Goal: Transaction & Acquisition: Purchase product/service

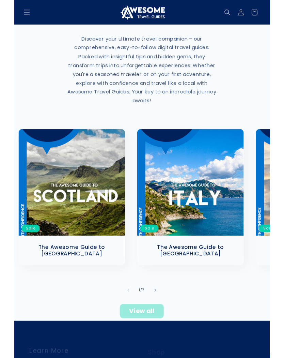
scroll to position [87, 0]
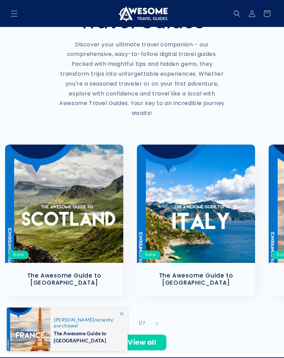
click at [212, 272] on link "The Awesome Guide to [GEOGRAPHIC_DATA]" at bounding box center [196, 279] width 105 height 14
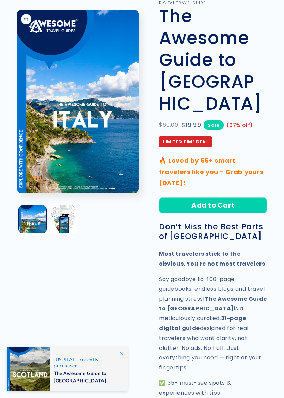
scroll to position [47, 0]
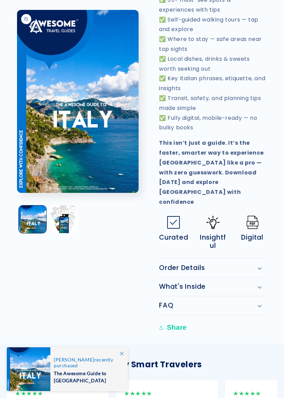
click at [264, 264] on div "Order Details" at bounding box center [213, 268] width 108 height 8
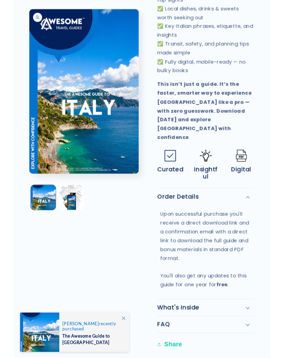
scroll to position [479, 0]
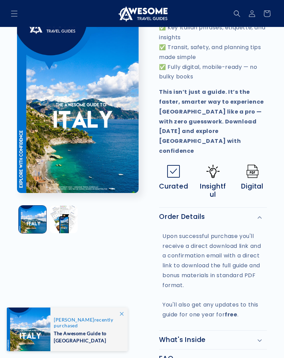
click at [261, 340] on icon at bounding box center [260, 341] width 4 height 2
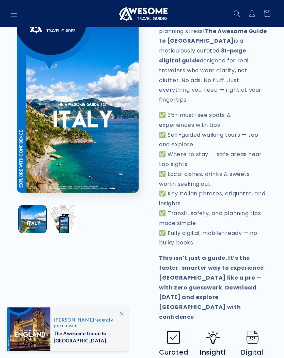
scroll to position [0, 0]
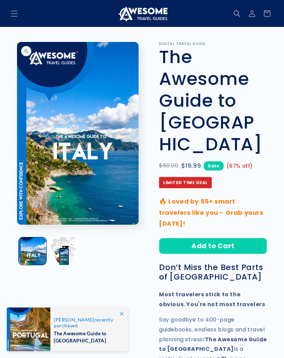
click at [74, 248] on button "Load image 2 in gallery view" at bounding box center [64, 251] width 28 height 28
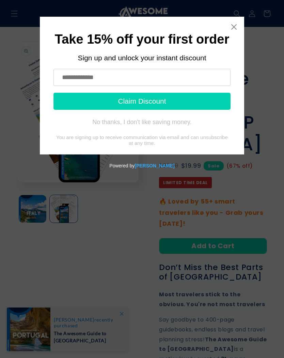
click at [232, 29] on icon "Close widget" at bounding box center [234, 26] width 5 height 5
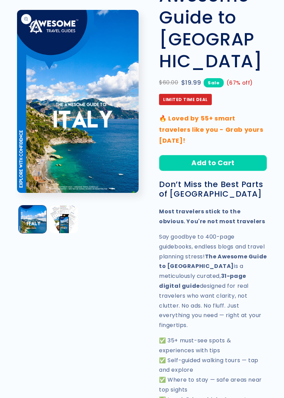
scroll to position [88, 0]
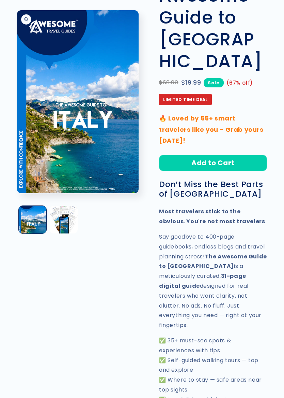
click at [69, 222] on button "Load image 2 in gallery view" at bounding box center [64, 220] width 28 height 28
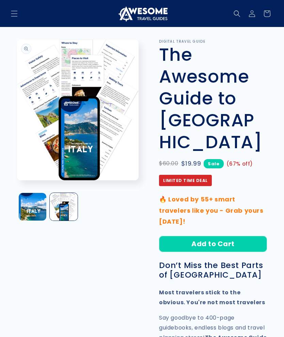
scroll to position [0, 0]
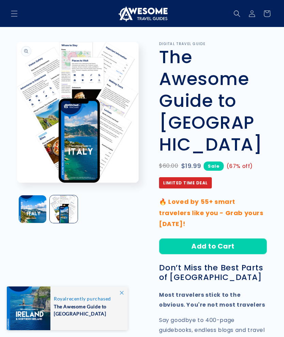
click at [249, 238] on button "Add to Cart" at bounding box center [213, 246] width 108 height 16
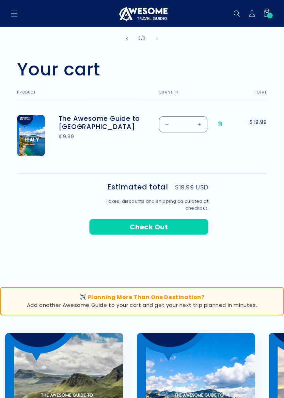
scroll to position [208, 0]
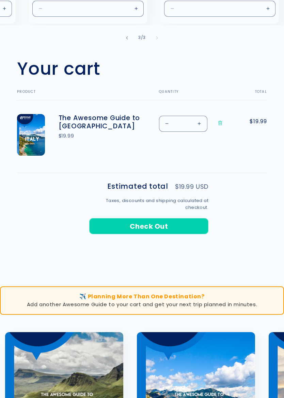
click at [201, 224] on button "Check Out" at bounding box center [148, 226] width 119 height 16
